Goal: Task Accomplishment & Management: Use online tool/utility

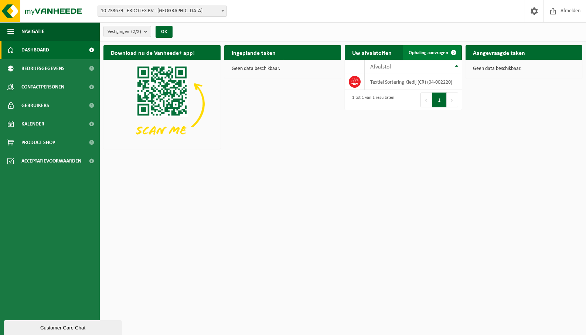
click at [424, 54] on span "Ophaling aanvragen" at bounding box center [429, 52] width 40 height 5
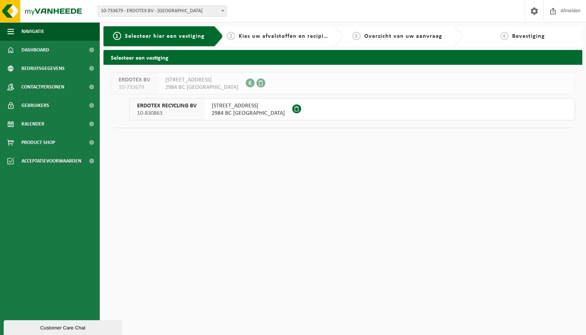
click at [220, 104] on span "SCHRIJNWERKERSTRAAT 1" at bounding box center [248, 105] width 73 height 7
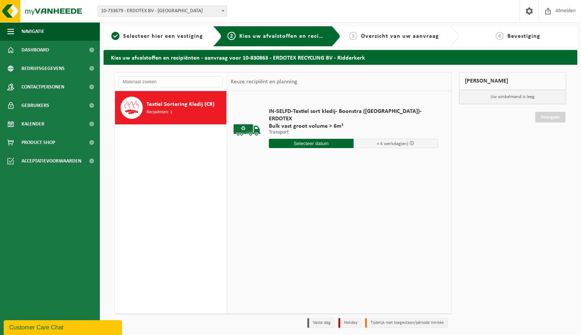
click at [319, 139] on input "text" at bounding box center [311, 143] width 85 height 9
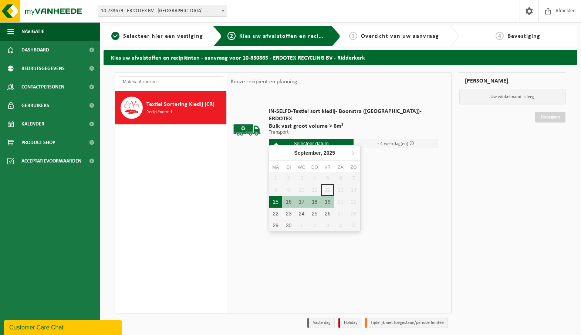
click at [274, 203] on div "15" at bounding box center [275, 202] width 13 height 12
type input "Van 2025-09-15"
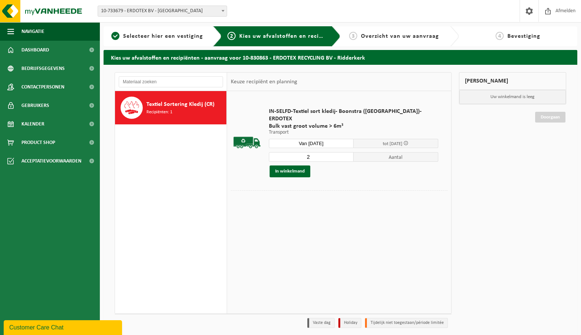
type input "2"
click at [338, 152] on input "2" at bounding box center [311, 157] width 85 height 10
click at [304, 165] on button "In winkelmand" at bounding box center [290, 171] width 41 height 12
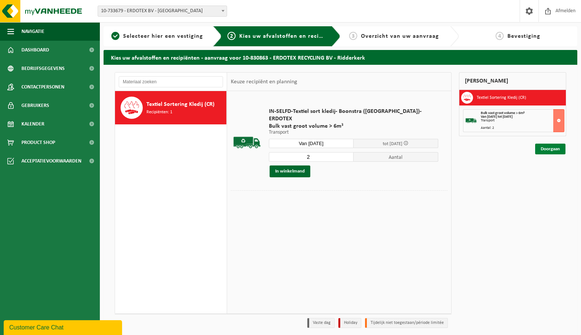
click at [560, 151] on link "Doorgaan" at bounding box center [550, 148] width 30 height 11
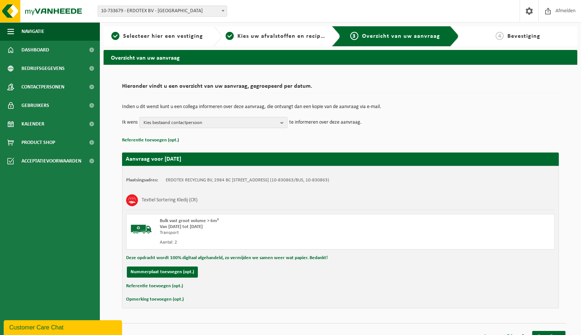
click at [184, 121] on span "Kies bestaand contactpersoon" at bounding box center [210, 122] width 134 height 11
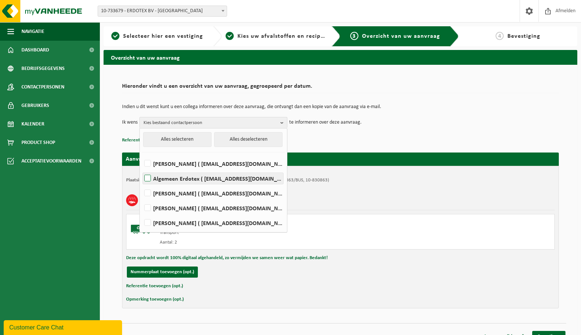
click at [198, 182] on label "Algemeen Erdotex ( sales@erdotex.com )" at bounding box center [213, 178] width 140 height 11
click at [142, 169] on input "Algemeen Erdotex ( sales@erdotex.com )" at bounding box center [141, 169] width 0 height 0
checkbox input "true"
drag, startPoint x: 369, startPoint y: 184, endPoint x: 370, endPoint y: 188, distance: 3.9
click at [369, 185] on div "Plaatsingsadres: ERDOTEX RECYCLING BV, 2984 BC Ridderkerk, SCHRIJNWERKERSTRAAT …" at bounding box center [340, 237] width 437 height 142
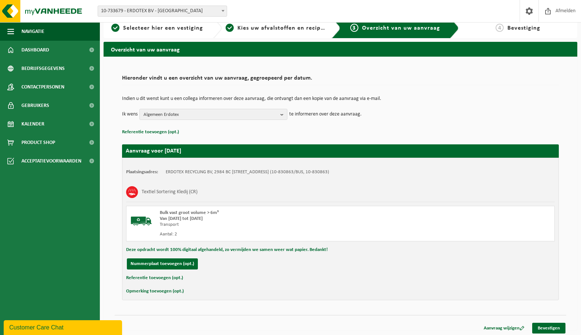
scroll to position [11, 0]
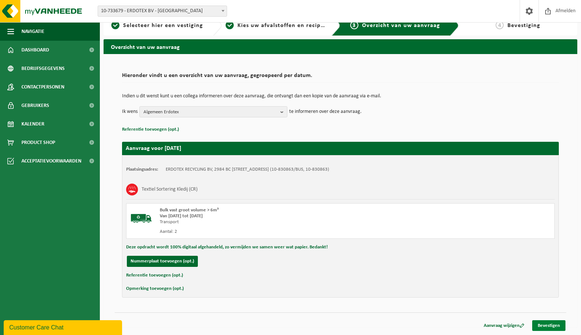
click at [552, 327] on link "Bevestigen" at bounding box center [548, 325] width 33 height 11
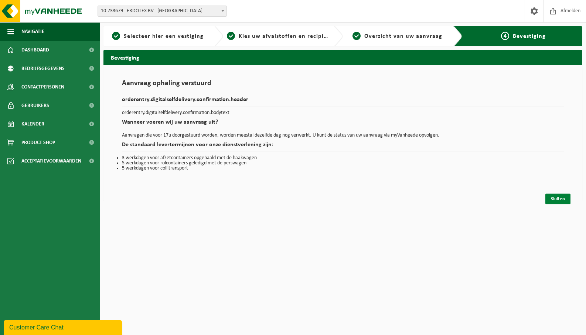
click at [556, 199] on link "Sluiten" at bounding box center [558, 198] width 25 height 11
